Goal: Find specific fact: Find specific fact

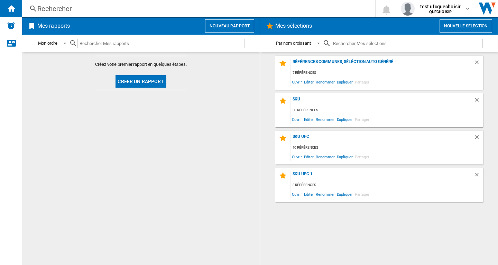
click at [67, 9] on div "Rechercher" at bounding box center [197, 9] width 320 height 10
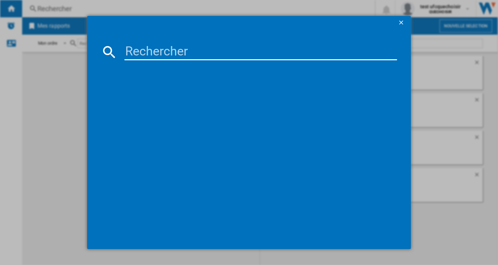
click at [179, 53] on input at bounding box center [261, 52] width 273 height 17
paste input "LG 65NANO82T6B NOIR 65""
type input "LG 65NANO82T6B NOIR 65""
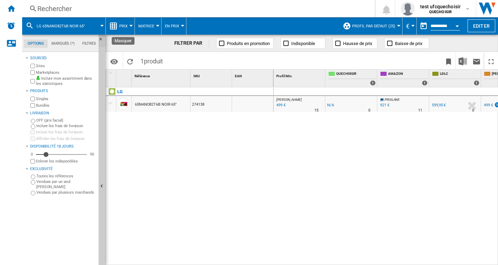
click at [101, 39] on ng-md-icon "Masquer" at bounding box center [103, 41] width 8 height 8
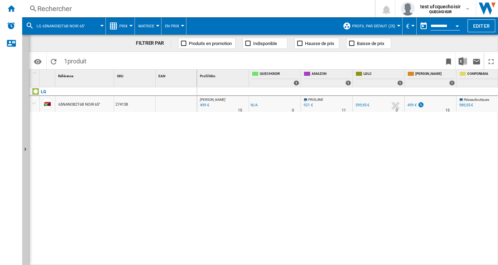
click at [310, 105] on div "921 €" at bounding box center [308, 105] width 9 height 4
